Goal: Book appointment/travel/reservation

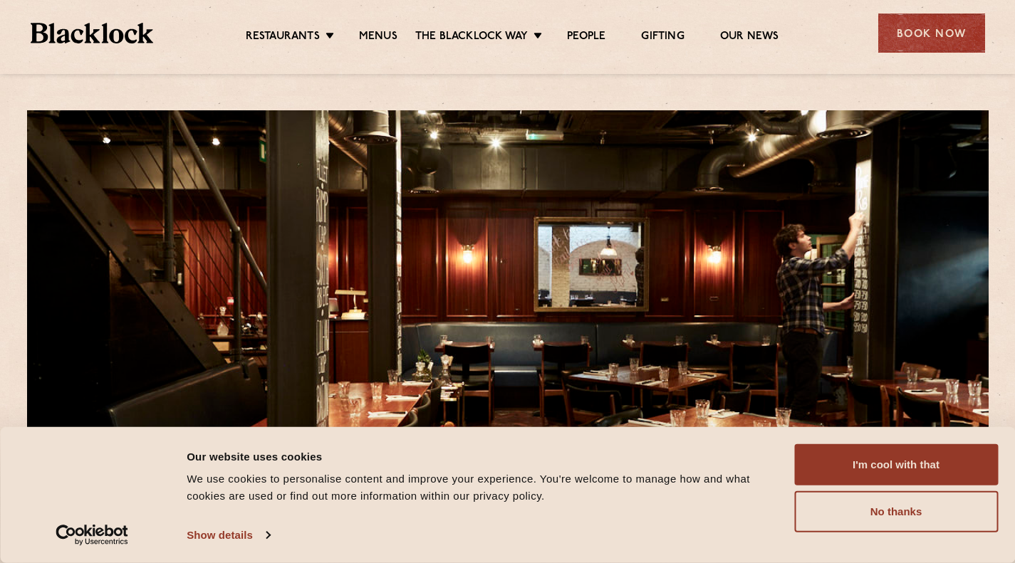
click at [0, 0] on link "[DATE] Roast" at bounding box center [0, 0] width 0 height 0
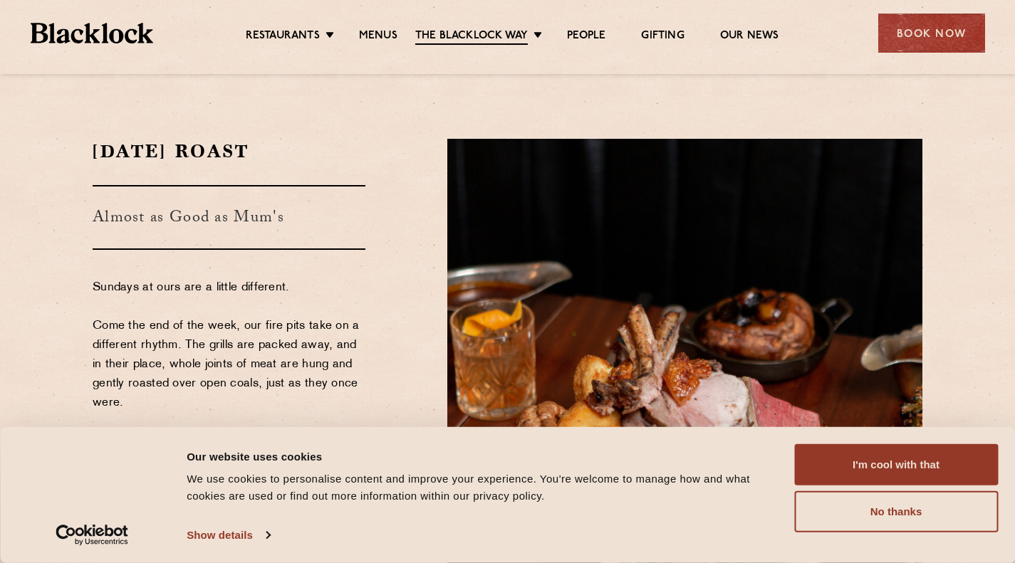
click at [922, 523] on button "No thanks" at bounding box center [896, 511] width 204 height 41
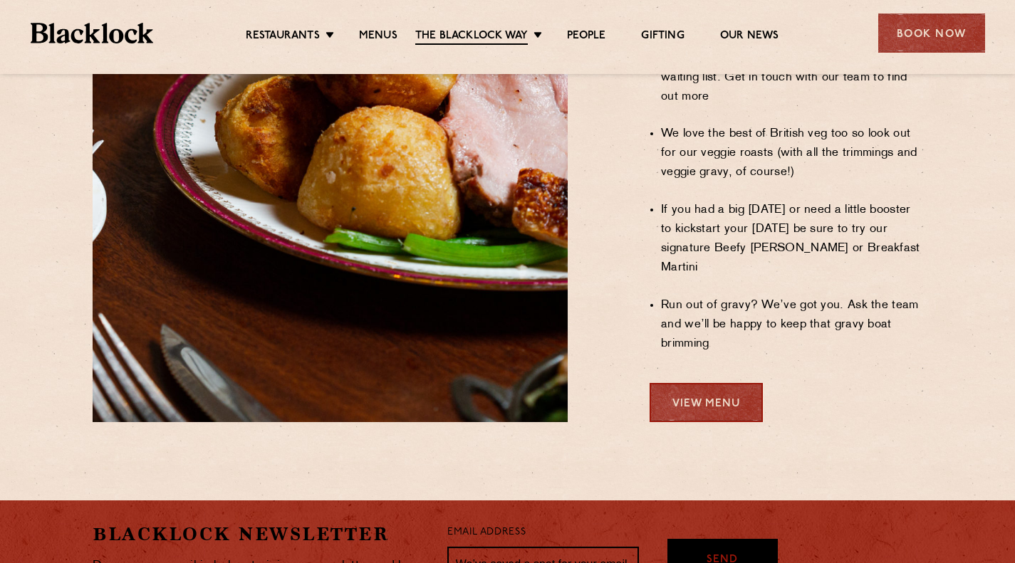
scroll to position [1221, 0]
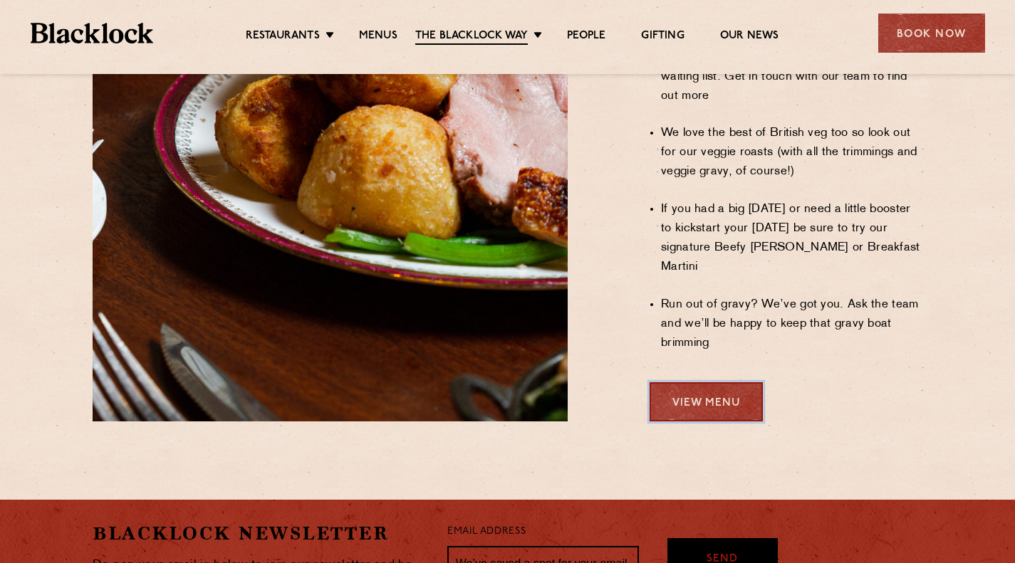
click at [702, 382] on link "View Menu" at bounding box center [706, 401] width 113 height 39
